Goal: Task Accomplishment & Management: Manage account settings

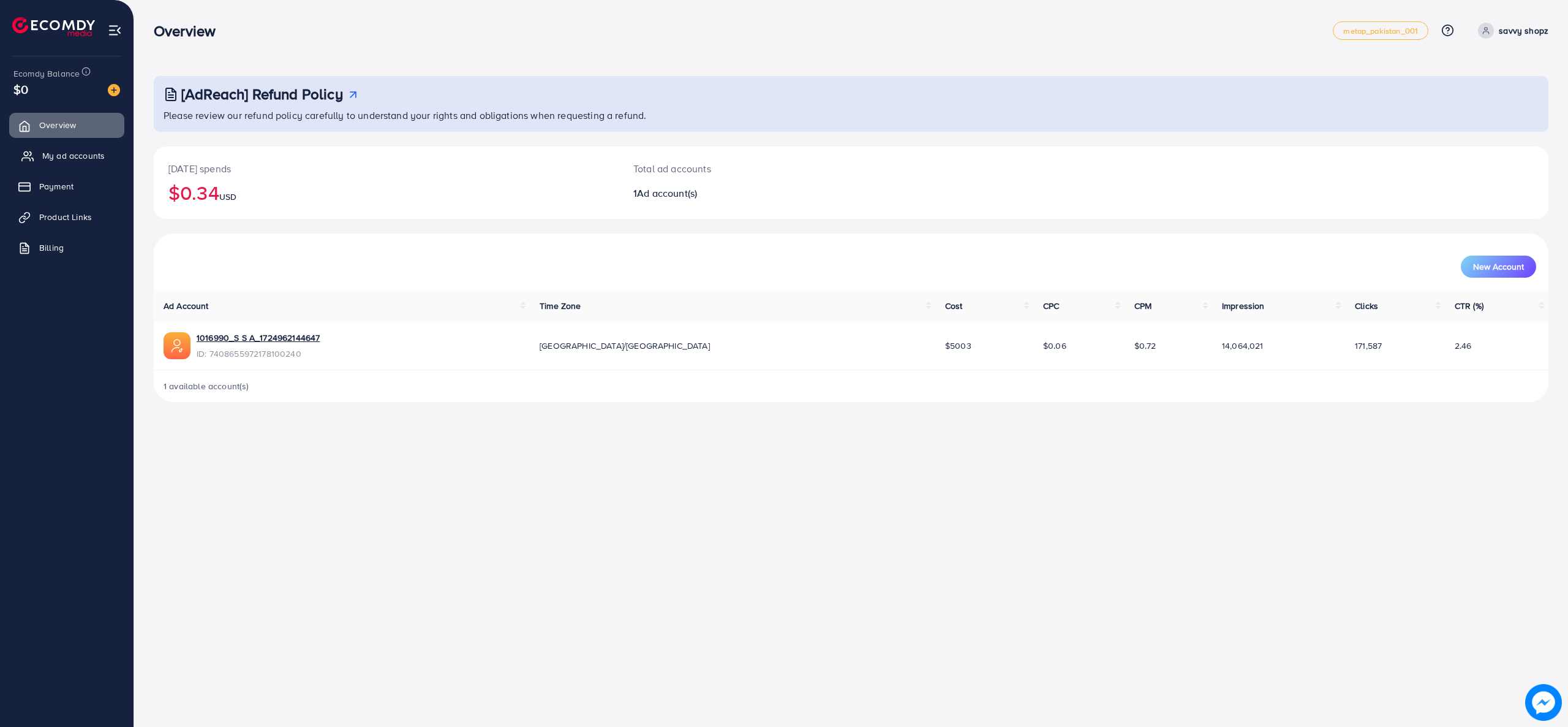
click at [86, 164] on link "My ad accounts" at bounding box center [66, 156] width 115 height 24
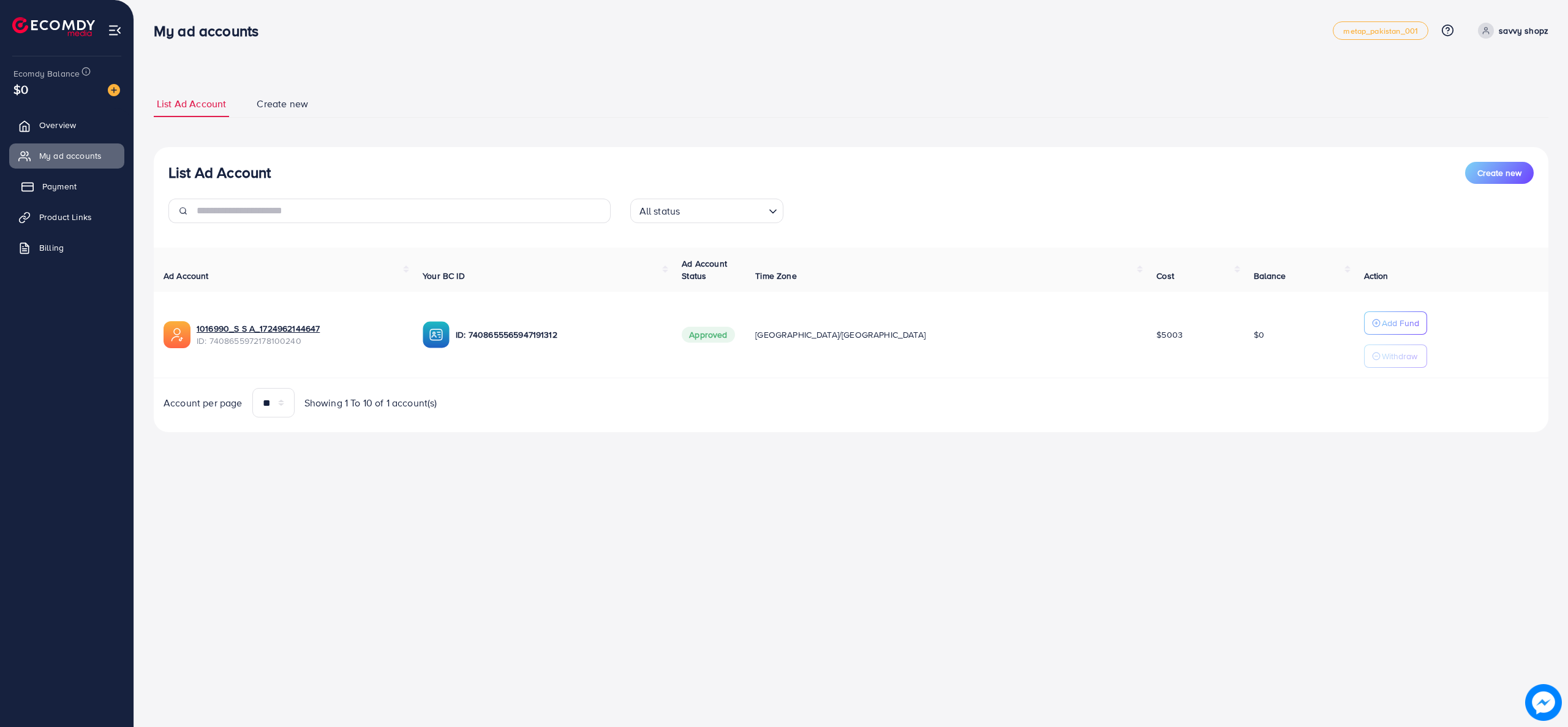
click at [85, 187] on link "Payment" at bounding box center [66, 187] width 115 height 24
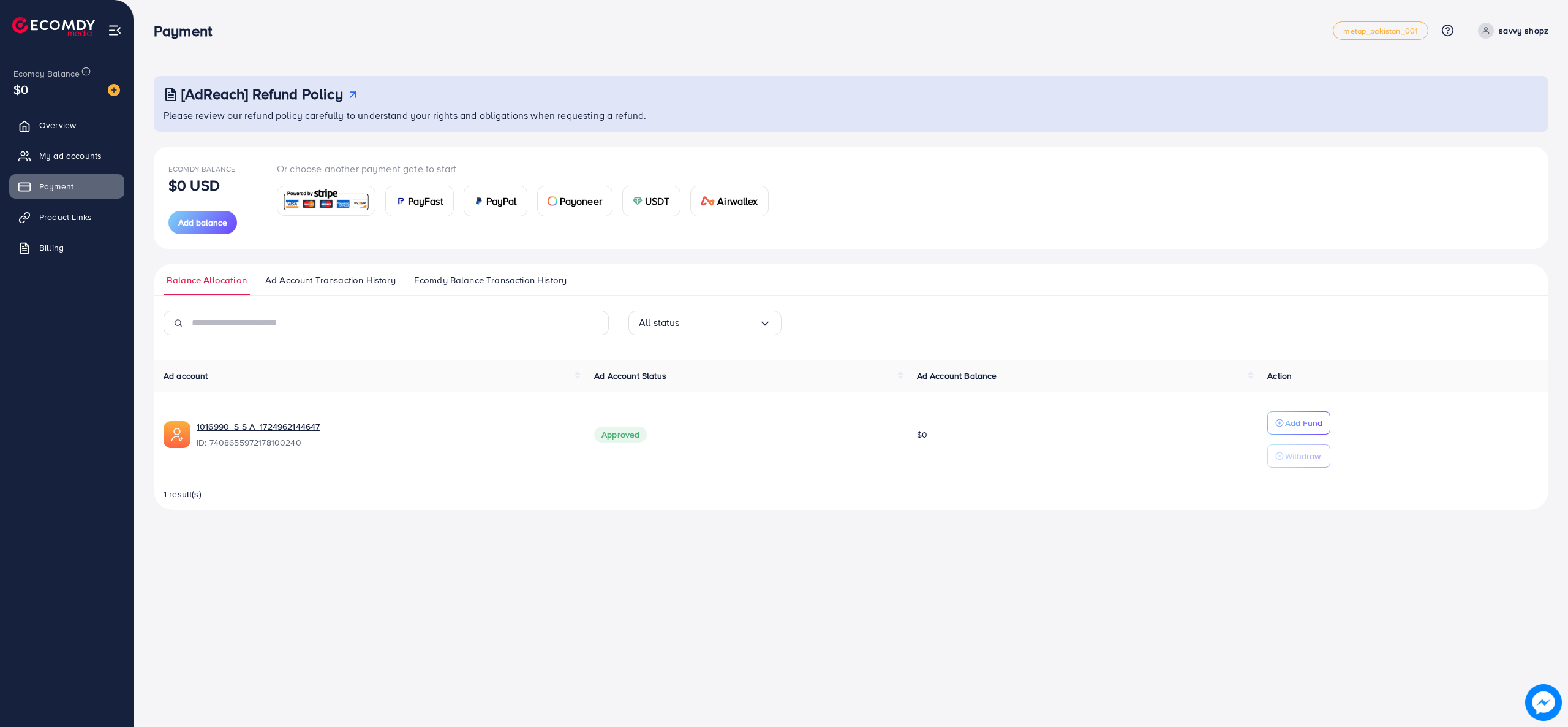
click at [79, 141] on ul "Overview My ad accounts Payment Product Links Billing" at bounding box center [66, 190] width 134 height 165
click at [81, 161] on span "My ad accounts" at bounding box center [73, 156] width 63 height 12
